Goal: Task Accomplishment & Management: Manage account settings

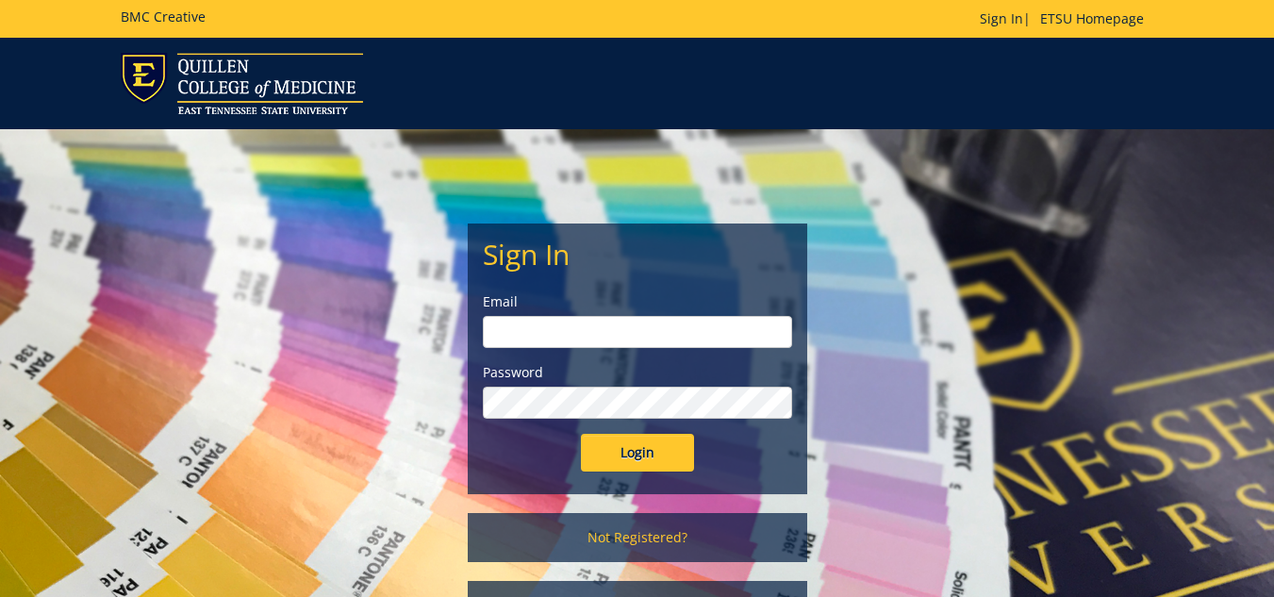
type input "[EMAIL_ADDRESS][DOMAIN_NAME]"
click at [631, 451] on input "Login" at bounding box center [637, 453] width 113 height 38
click at [645, 453] on input "Login" at bounding box center [637, 453] width 113 height 38
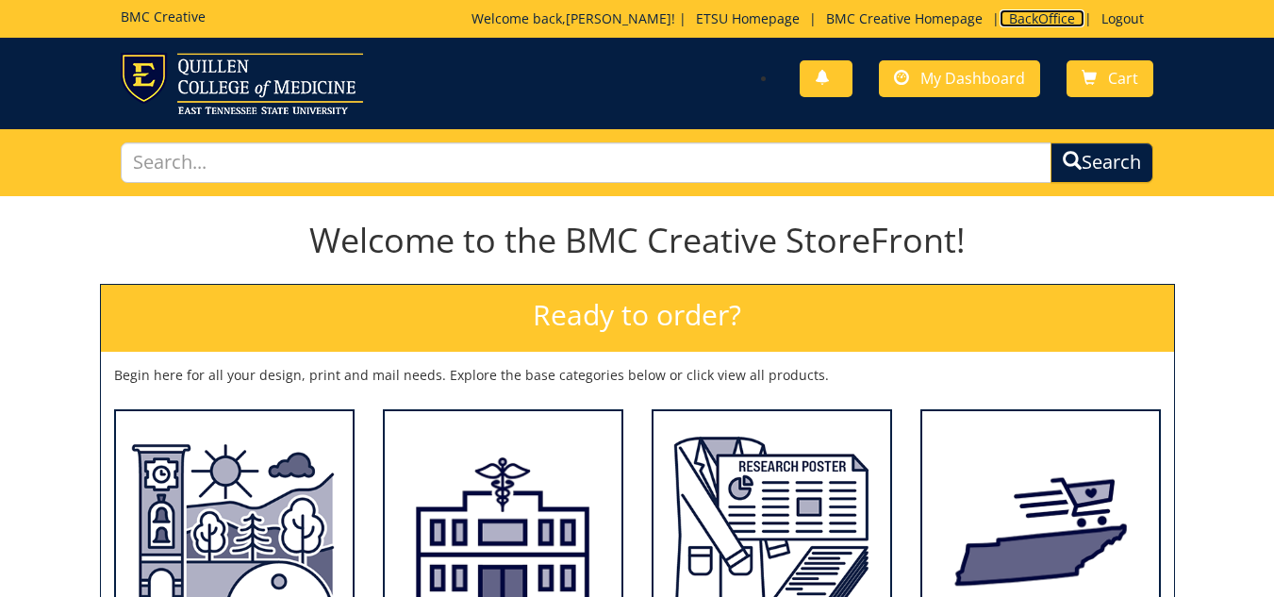
click at [1021, 16] on link "BackOffice" at bounding box center [1041, 18] width 85 height 18
